Goal: Information Seeking & Learning: Learn about a topic

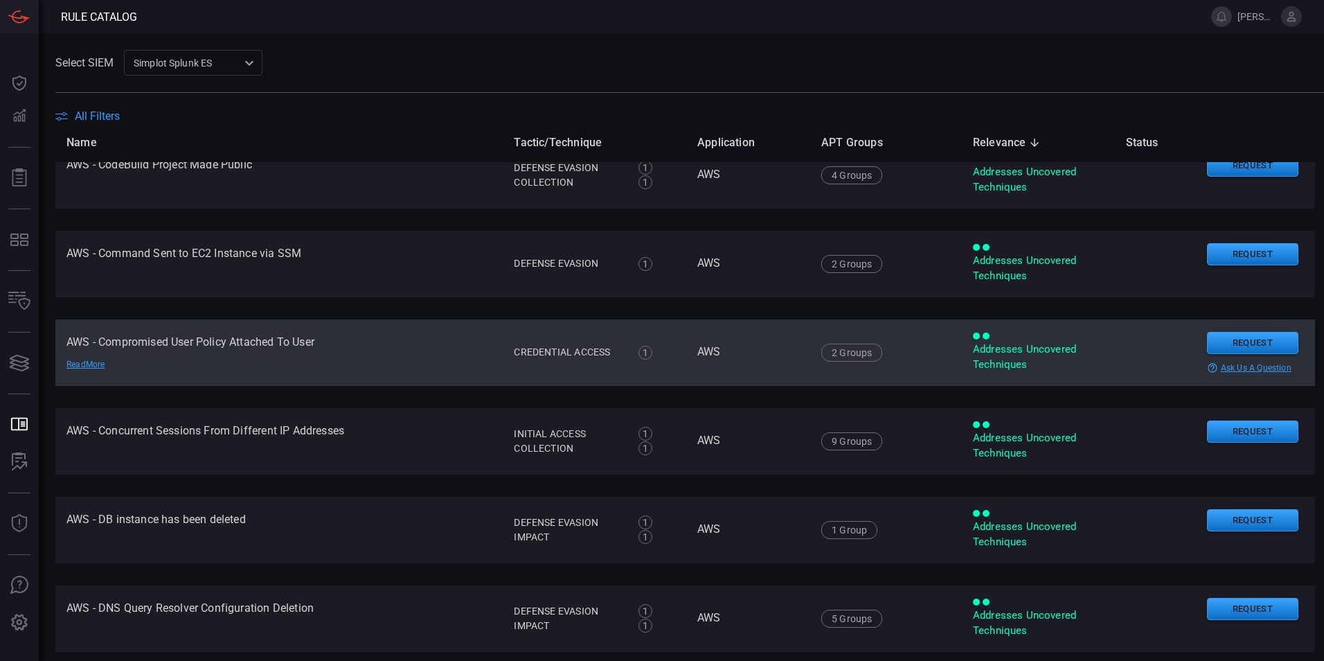
scroll to position [1108, 0]
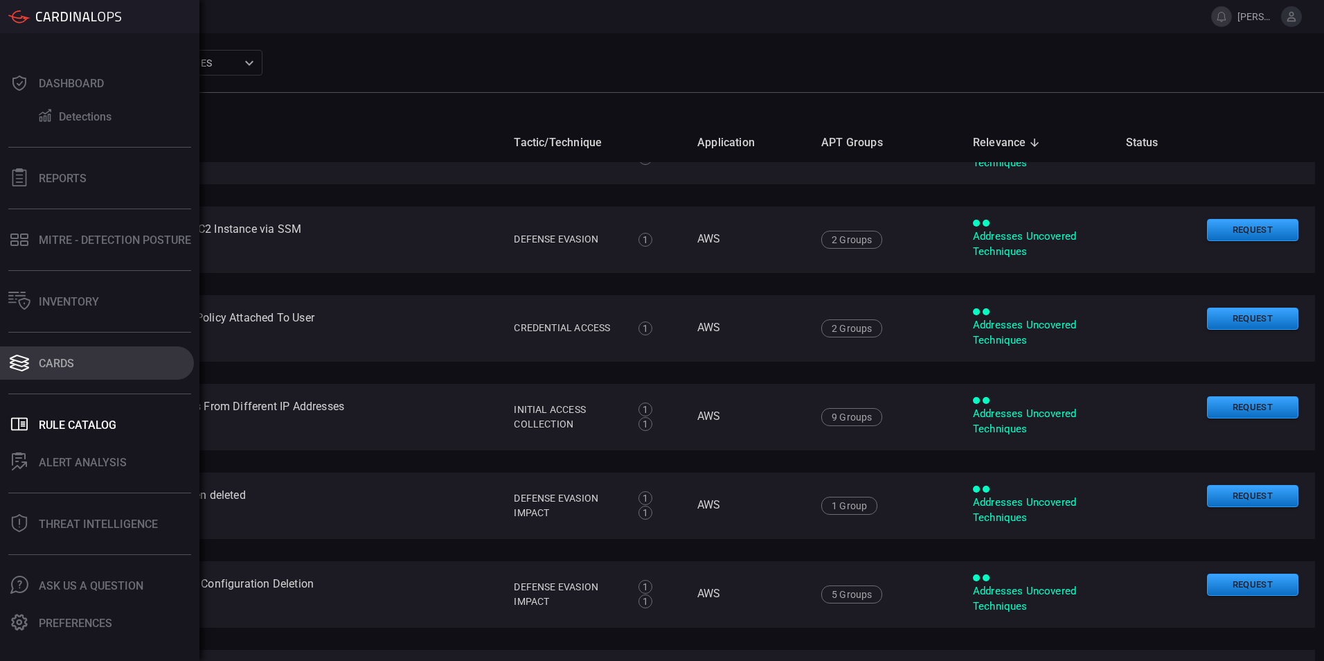
click at [43, 361] on div "Cards" at bounding box center [56, 363] width 35 height 13
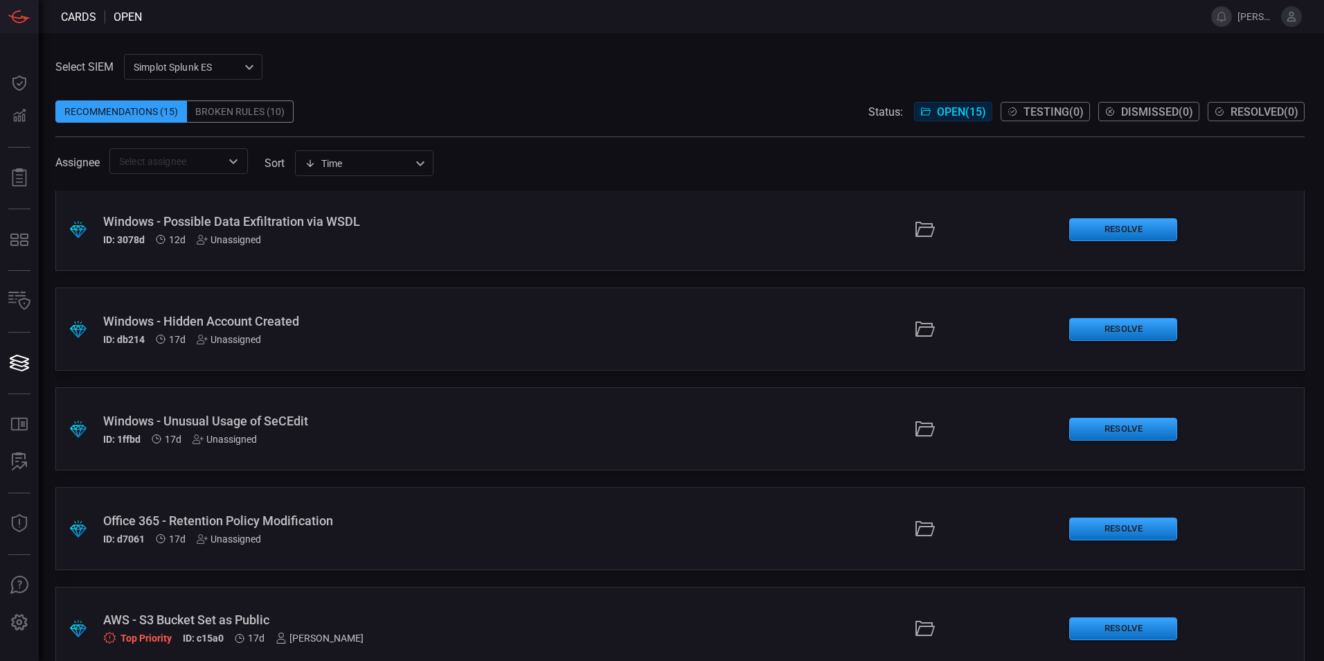
scroll to position [1026, 0]
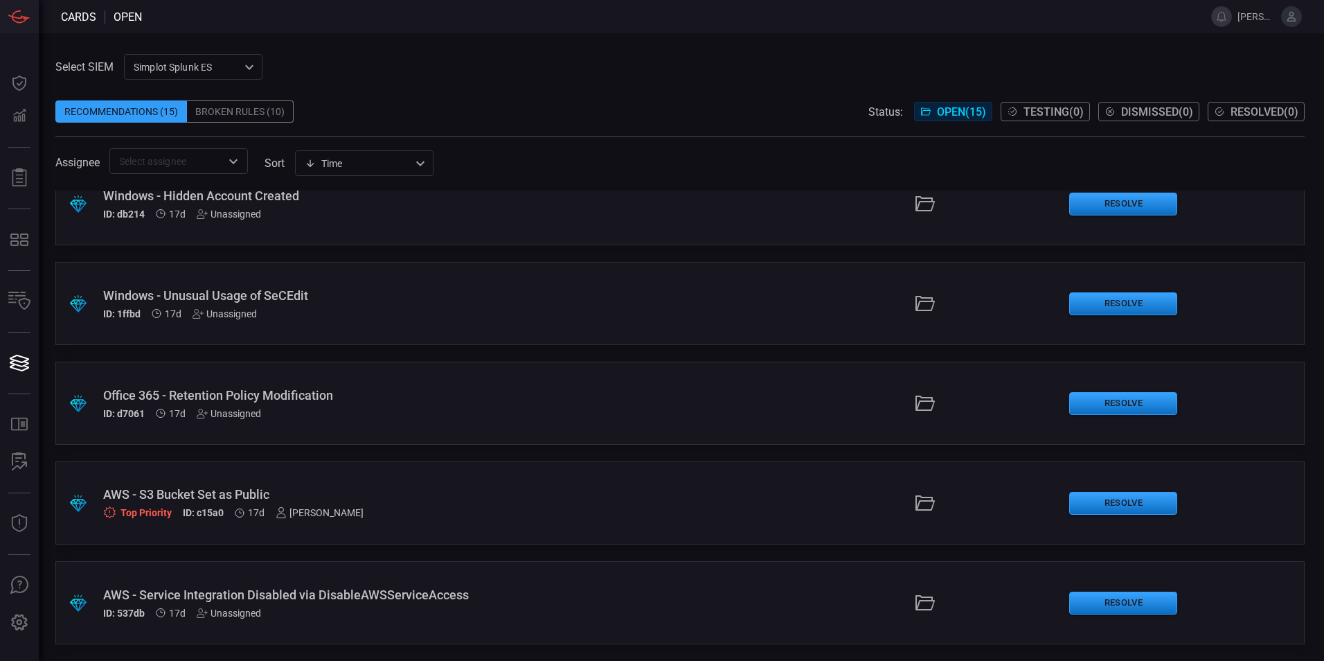
click at [324, 495] on div "AWS - S3 Bucket Set as Public" at bounding box center [321, 494] width 437 height 15
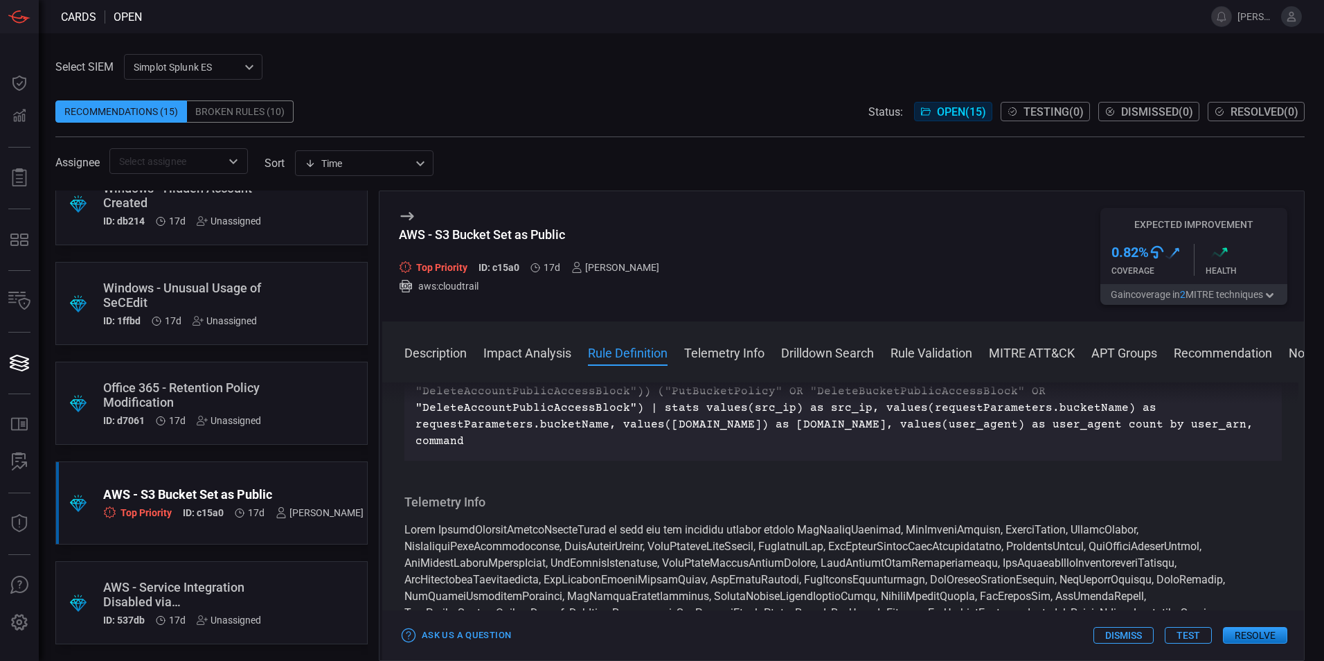
scroll to position [1316, 0]
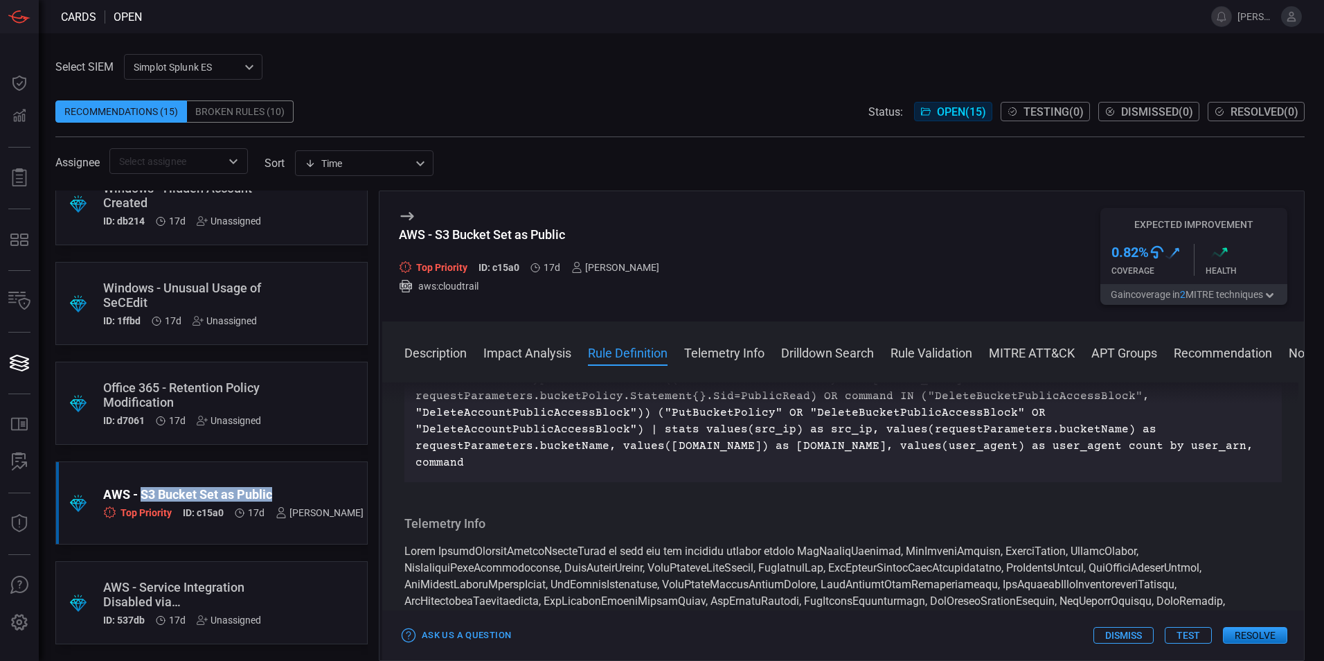
drag, startPoint x: 263, startPoint y: 497, endPoint x: 141, endPoint y: 497, distance: 121.2
click at [141, 497] on div "AWS - S3 Bucket Set as Public" at bounding box center [233, 494] width 260 height 15
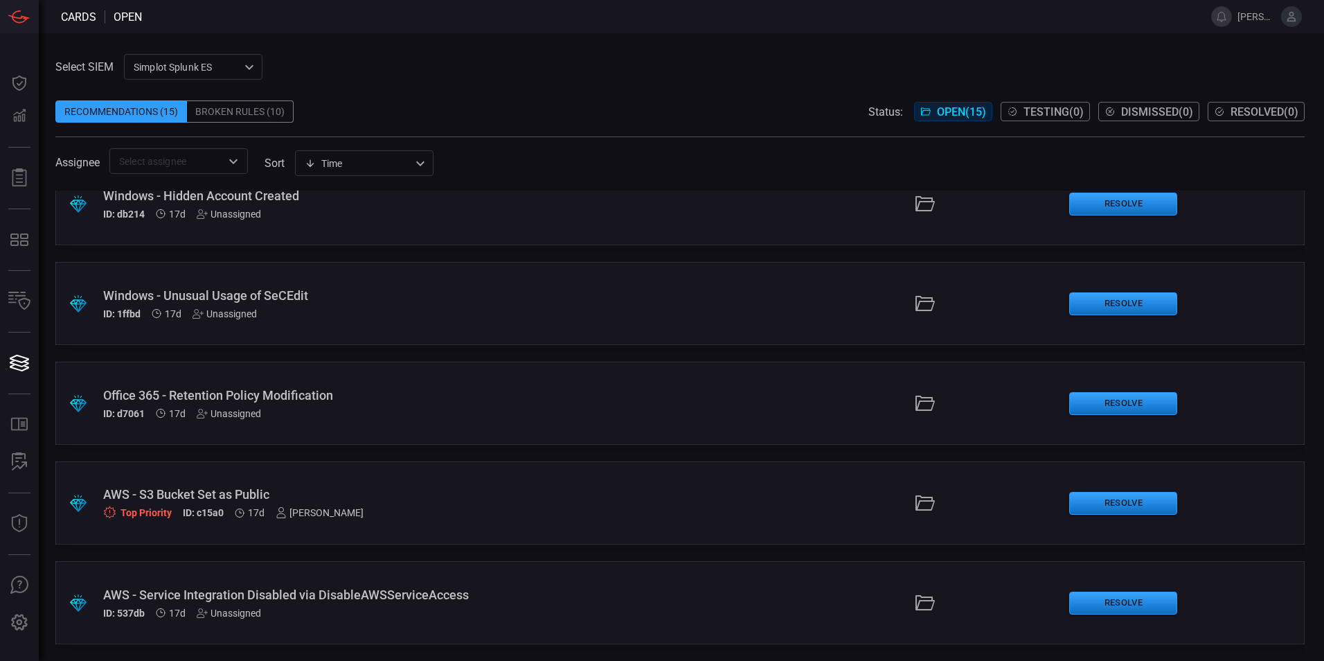
click at [504, 500] on div "AWS - S3 Bucket Set as Public" at bounding box center [321, 494] width 437 height 15
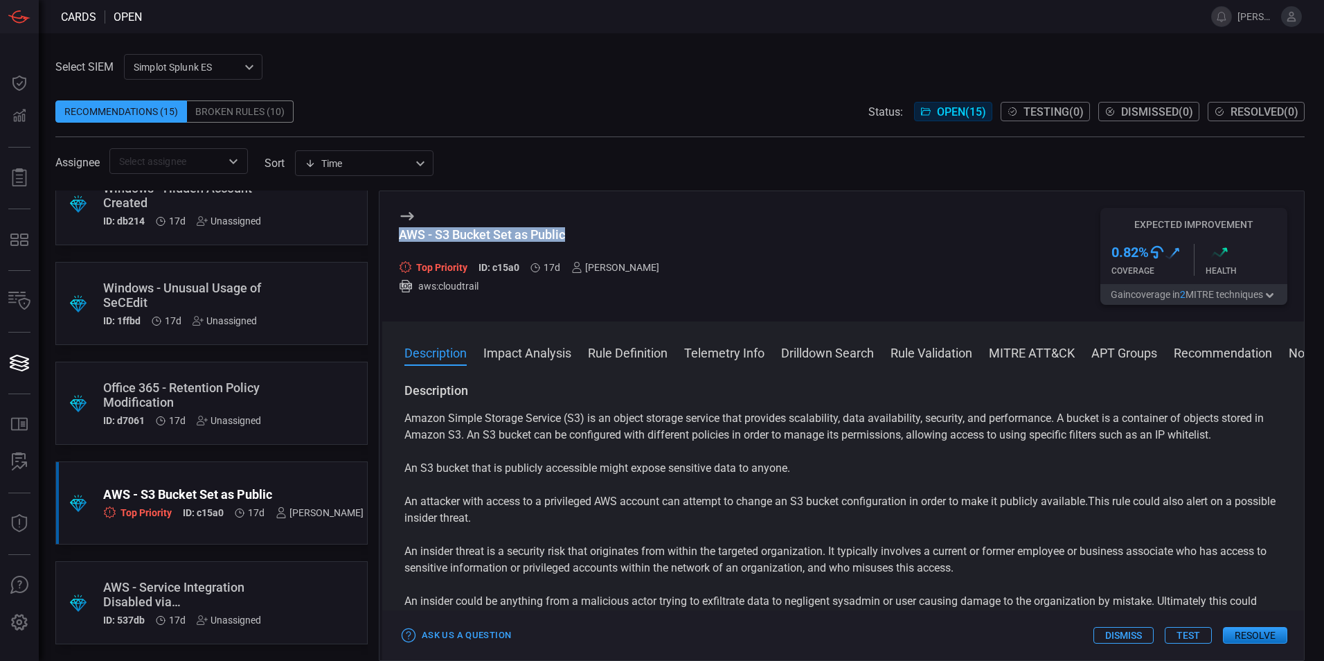
drag, startPoint x: 568, startPoint y: 235, endPoint x: 400, endPoint y: 238, distance: 168.4
click at [400, 238] on div "AWS - S3 Bucket Set as Public" at bounding box center [535, 234] width 272 height 15
copy div "AWS - S3 Bucket Set as Public"
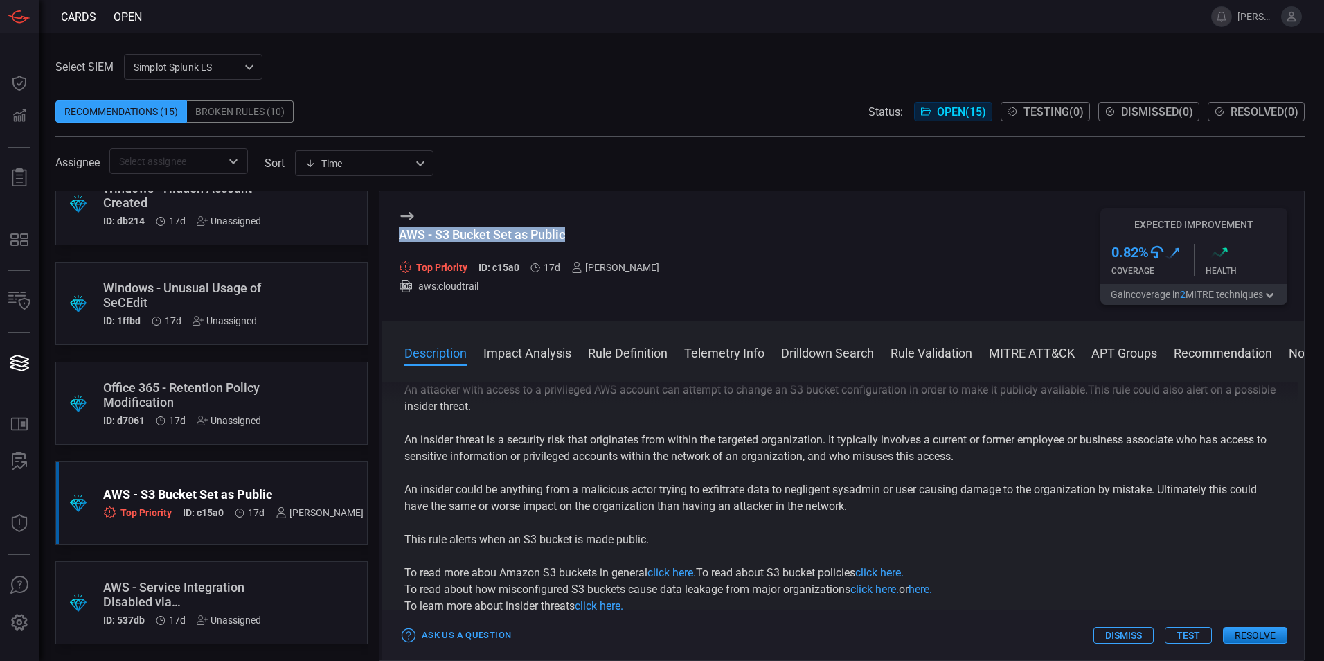
scroll to position [69, 0]
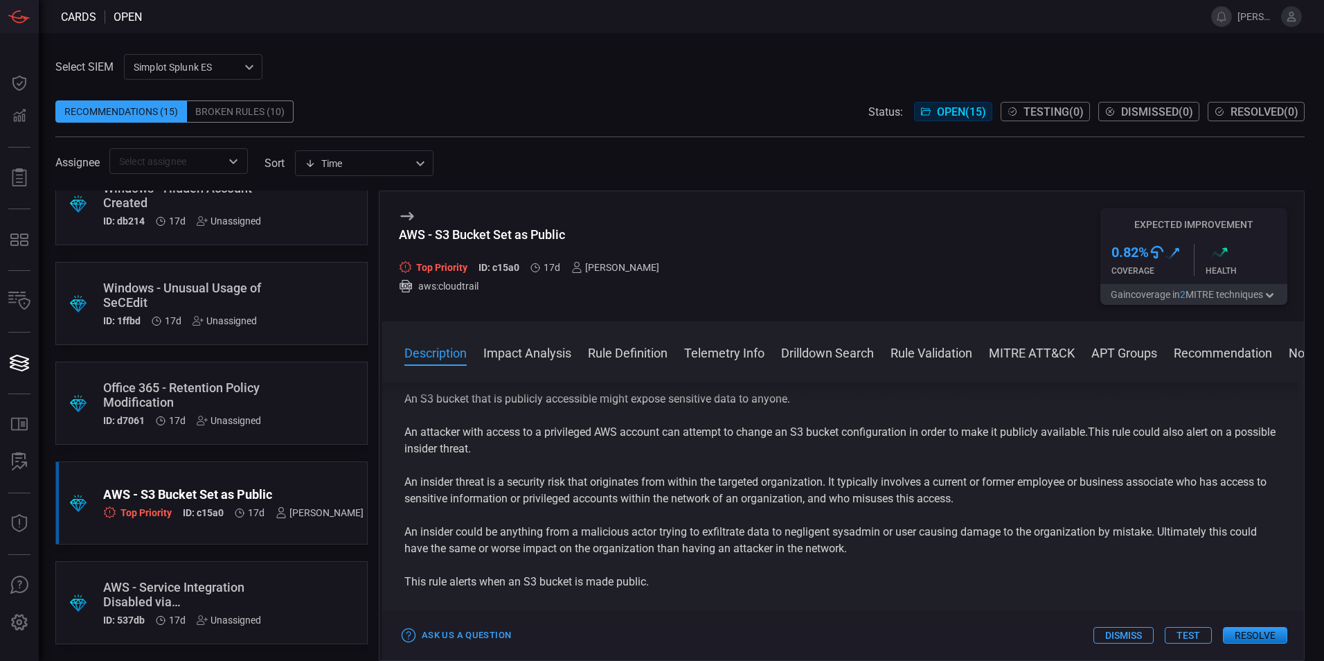
click at [709, 491] on p "An insider threat is a security risk that originates from within the targeted o…" at bounding box center [844, 490] width 878 height 33
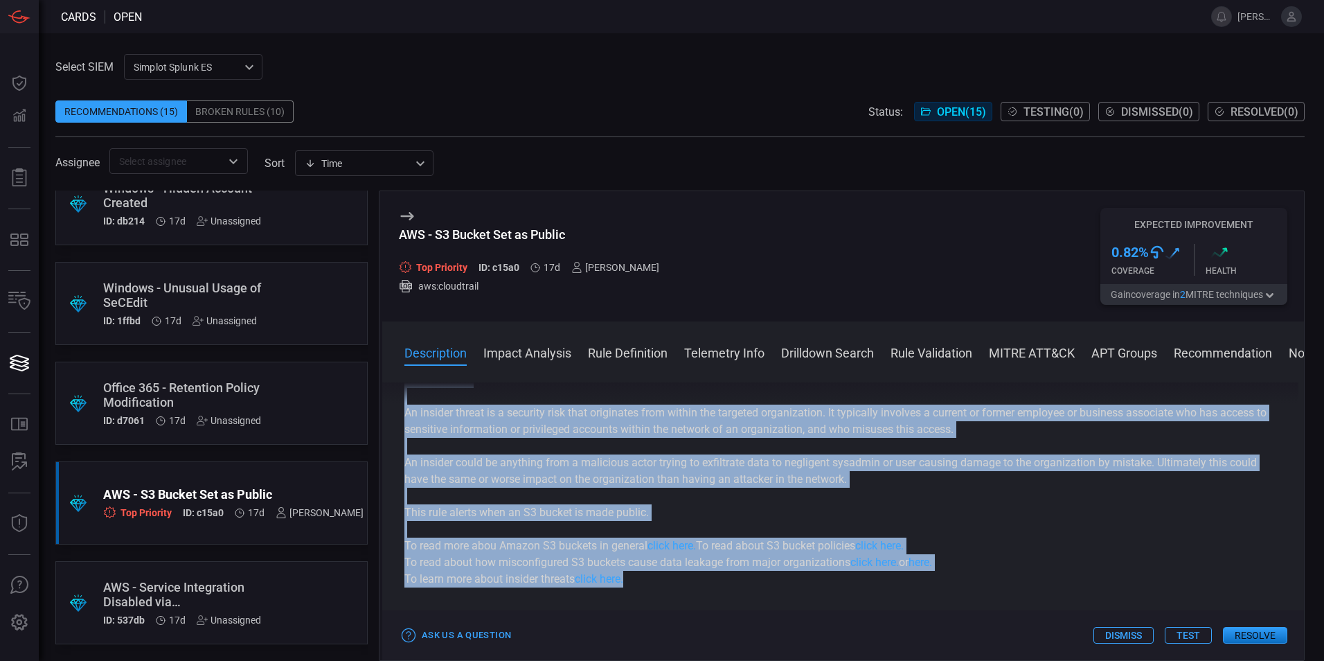
scroll to position [0, 0]
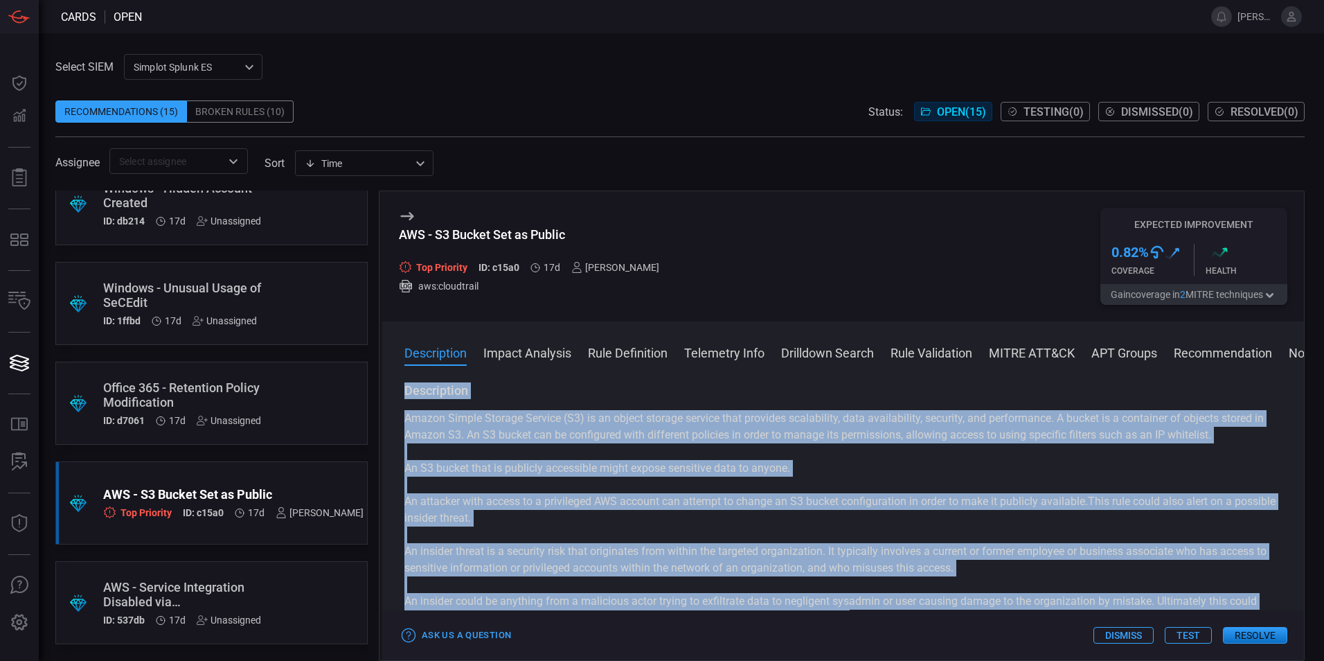
drag, startPoint x: 641, startPoint y: 579, endPoint x: 400, endPoint y: 391, distance: 305.9
click at [400, 391] on div "Description Amazon Simple Storage Service (S3) is an object storage service tha…" at bounding box center [843, 518] width 922 height 273
copy div "Description Amazon Simple Storage Service (S3) is an object storage service tha…"
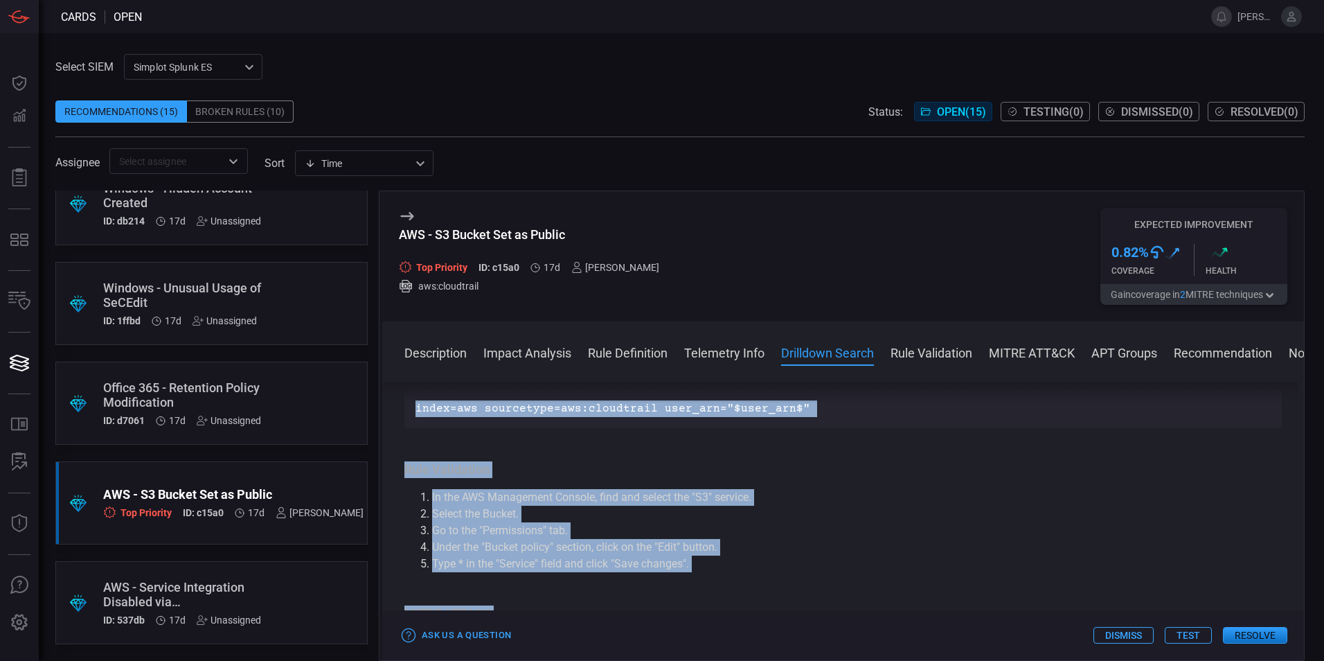
scroll to position [1784, 0]
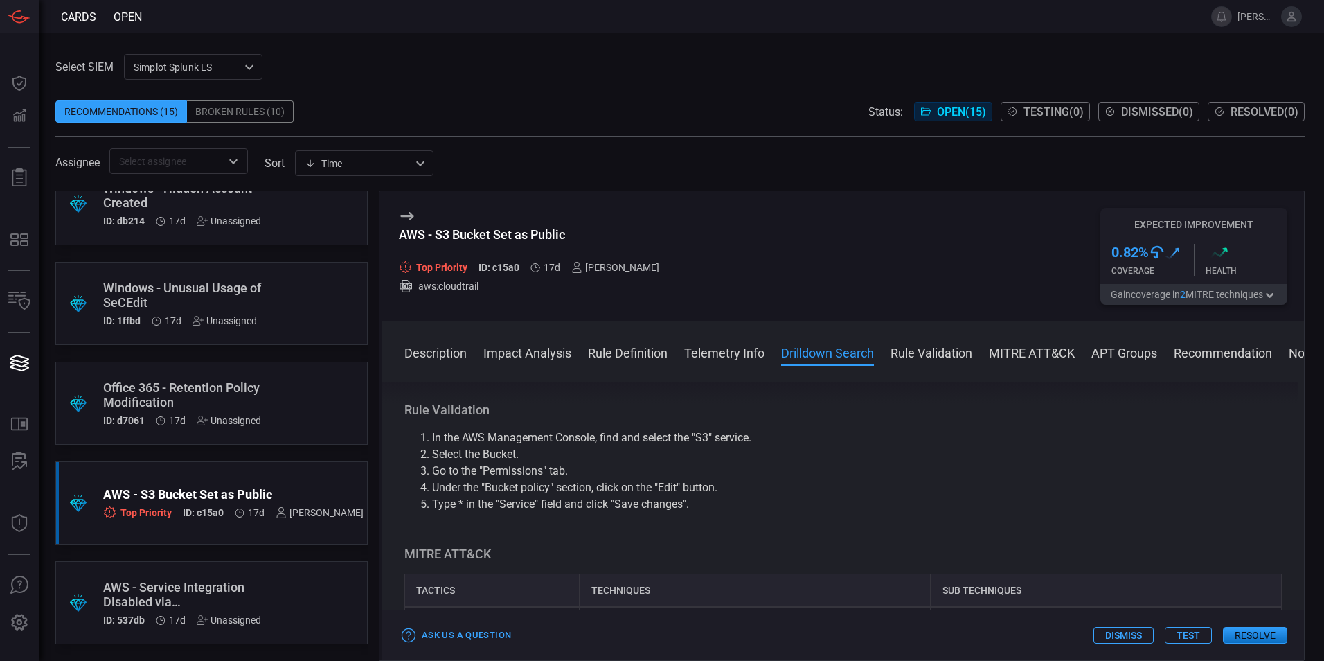
drag, startPoint x: 405, startPoint y: 493, endPoint x: 821, endPoint y: 436, distance: 419.5
copy div "Impact Analysis Historical daily matches Created with Highcharts 10.3.2 Hit Cou…"
